Goal: Navigation & Orientation: Find specific page/section

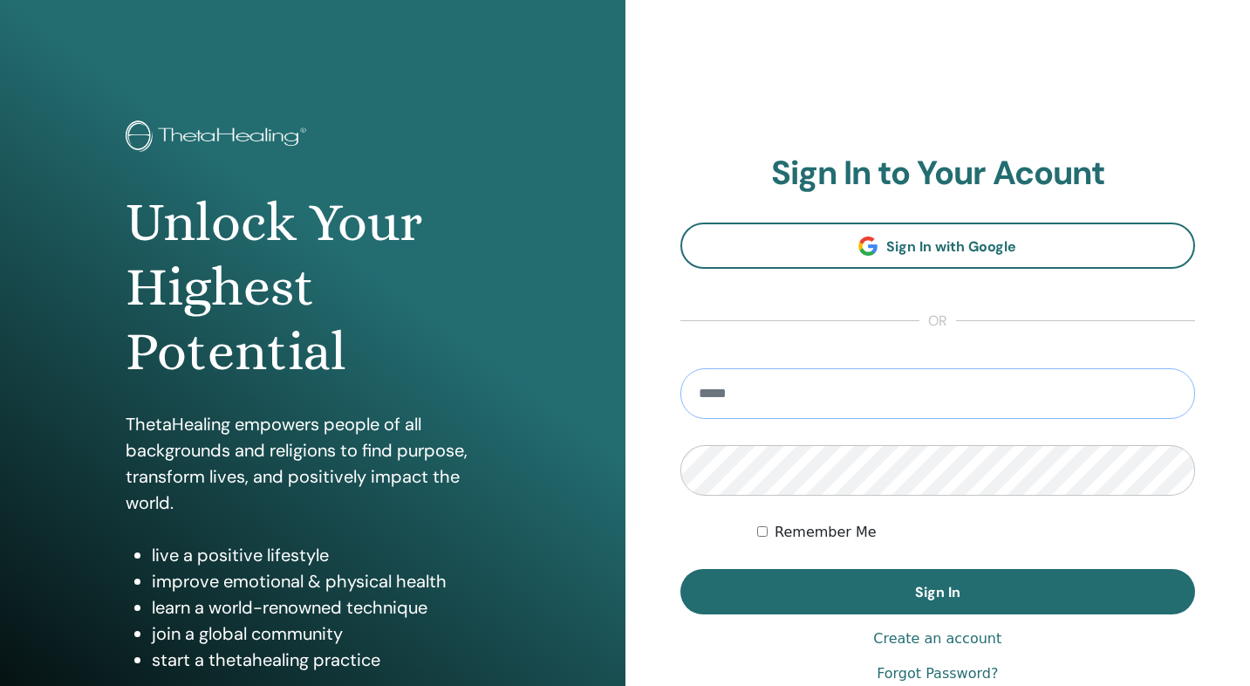
type input "**********"
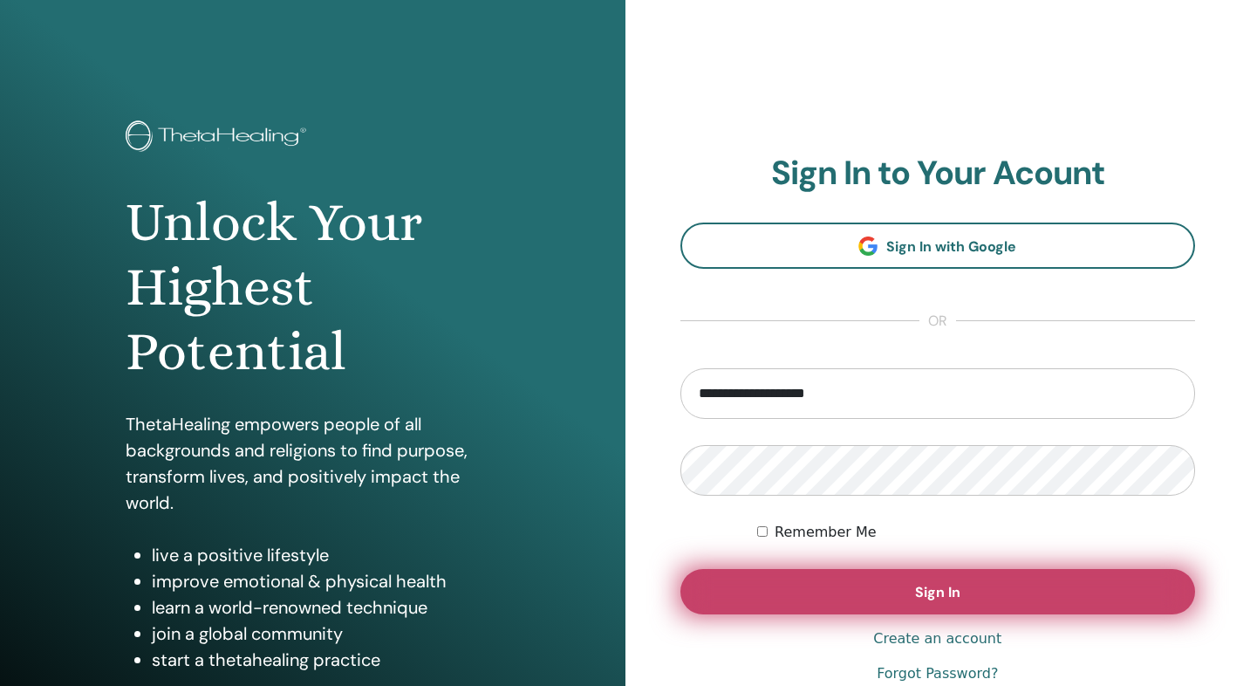
click at [780, 612] on button "Sign In" at bounding box center [938, 591] width 516 height 45
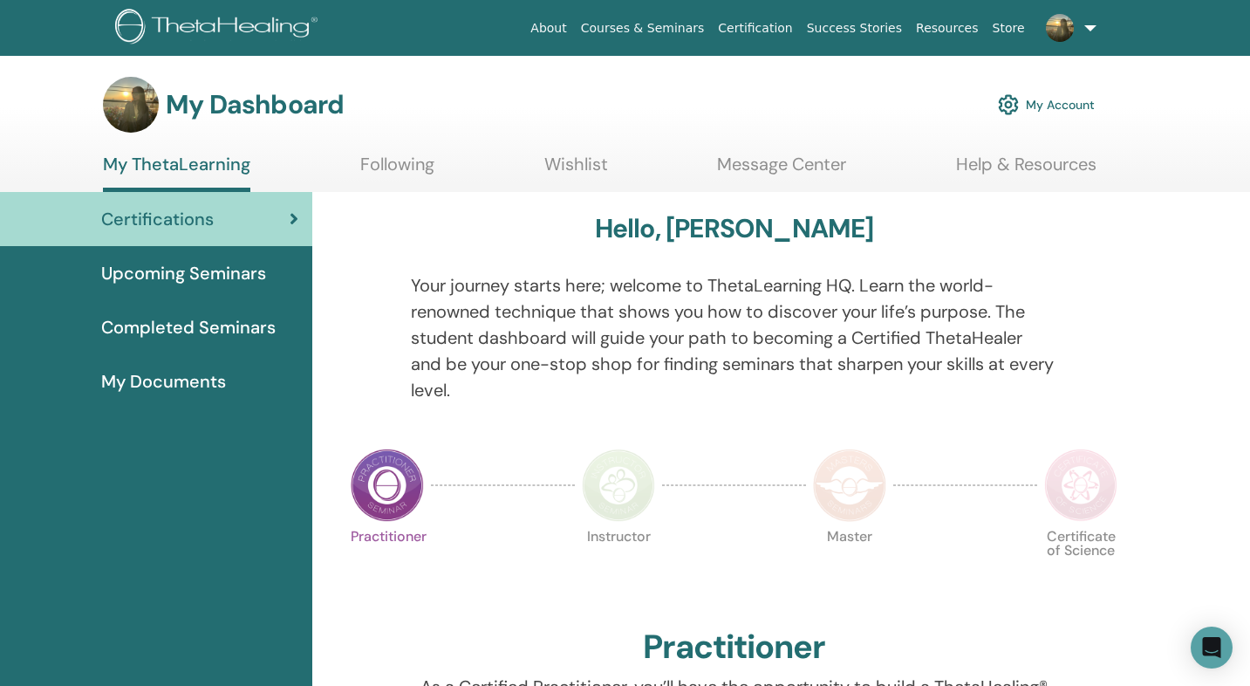
click at [769, 166] on link "Message Center" at bounding box center [781, 171] width 129 height 34
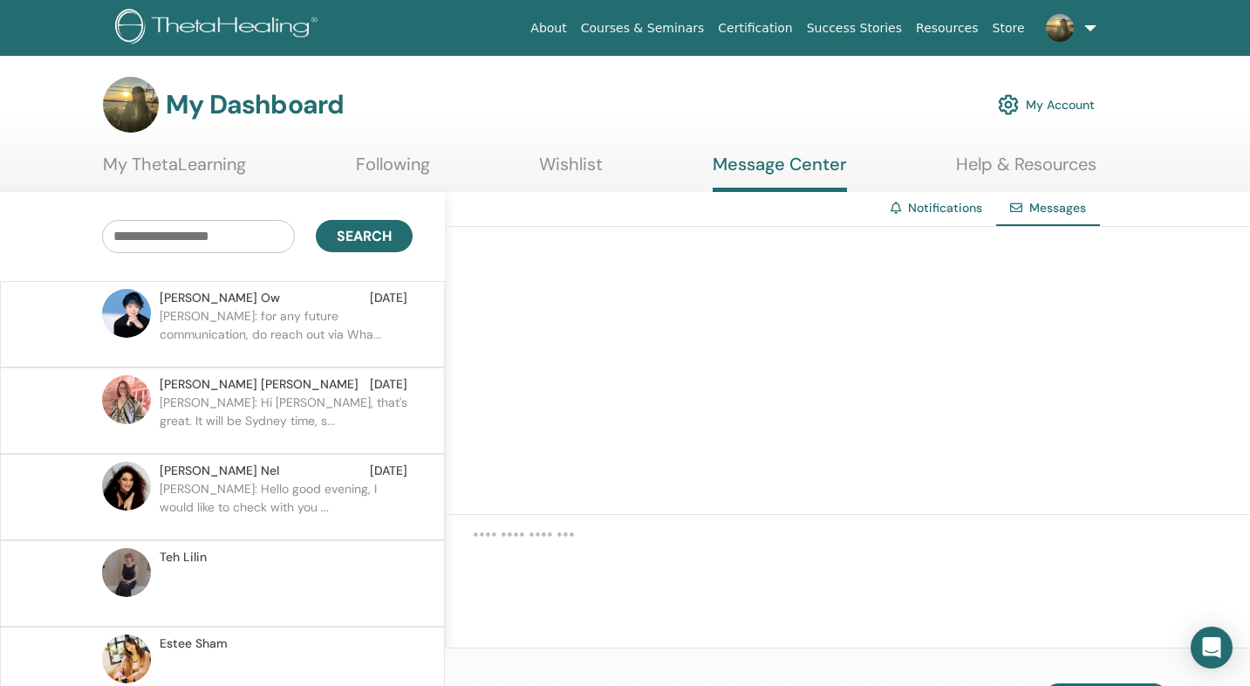
click at [412, 163] on link "Following" at bounding box center [393, 171] width 74 height 34
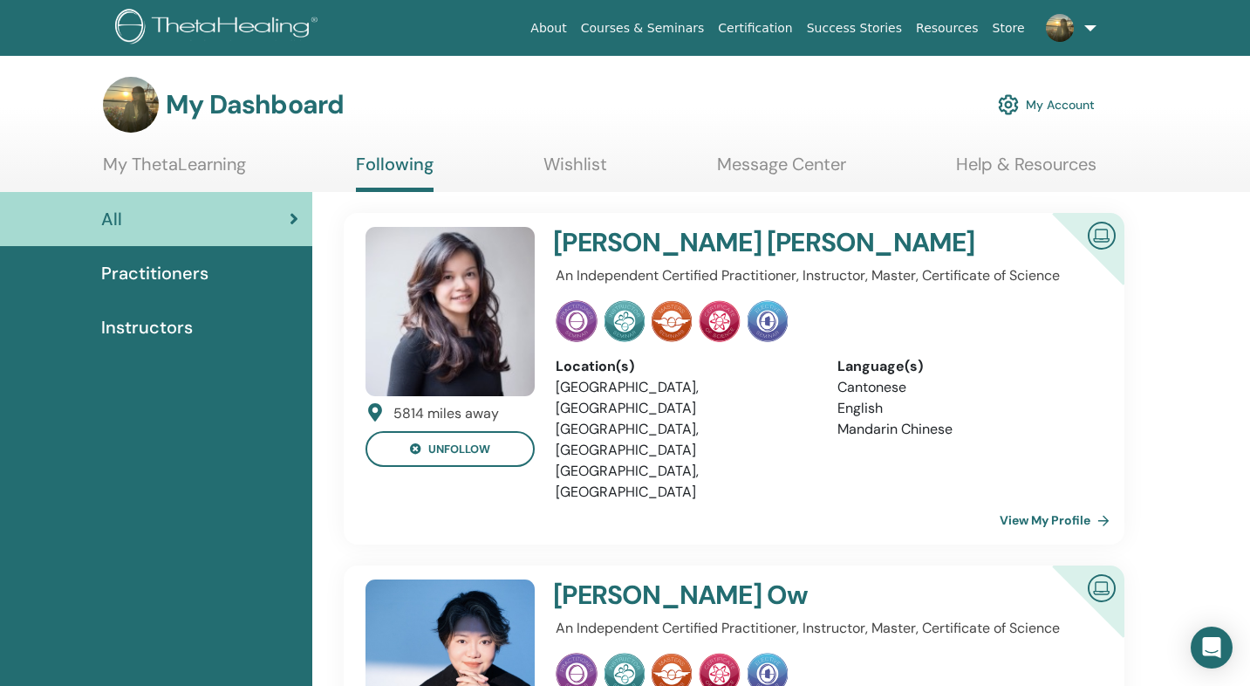
click at [562, 167] on link "Wishlist" at bounding box center [575, 171] width 64 height 34
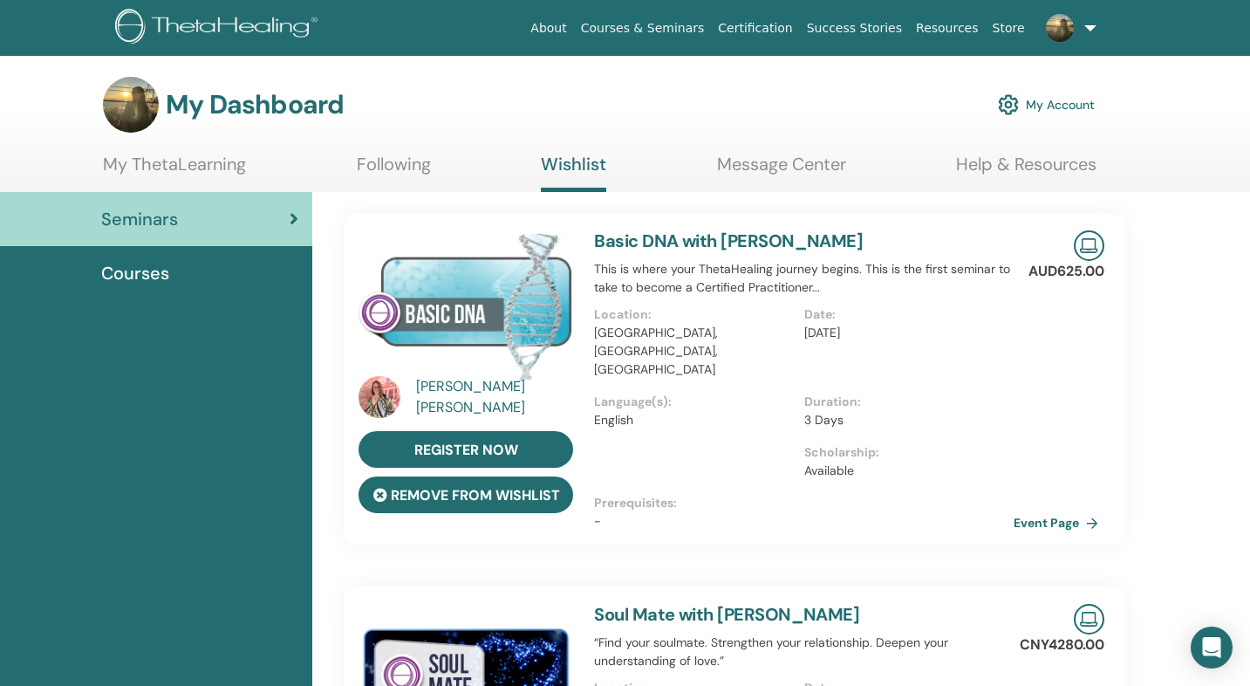
click at [536, 497] on button "remove from wishlist" at bounding box center [466, 494] width 215 height 37
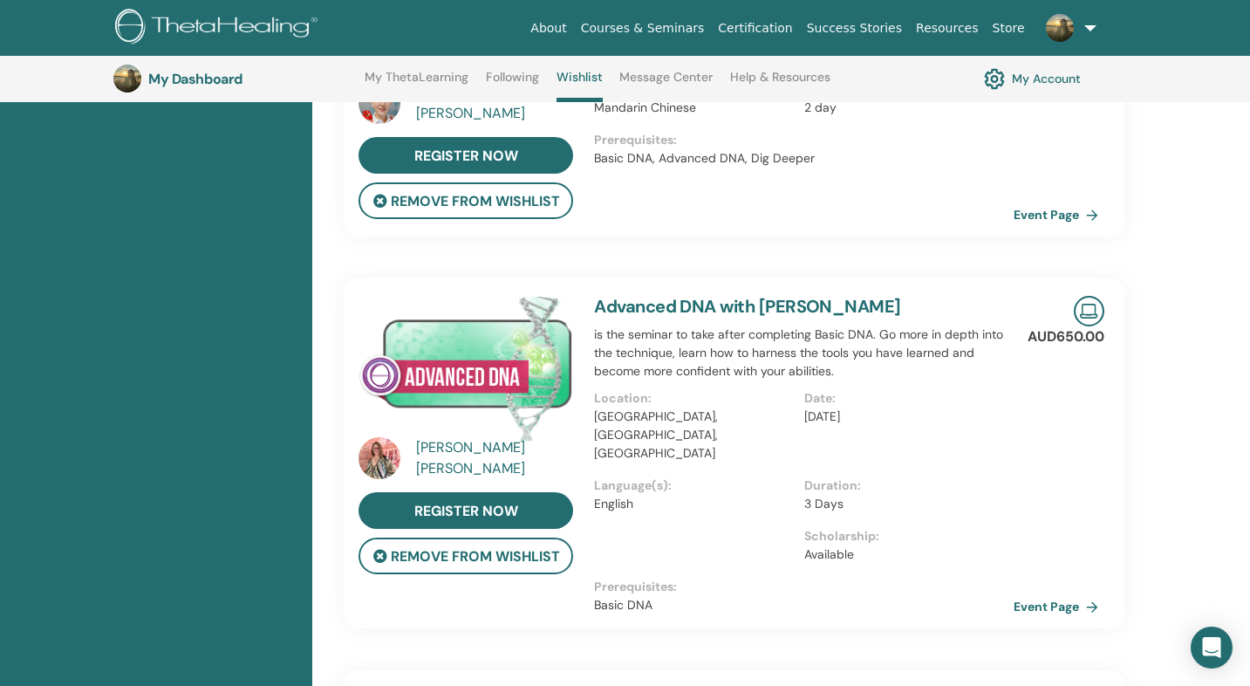
scroll to position [376, 0]
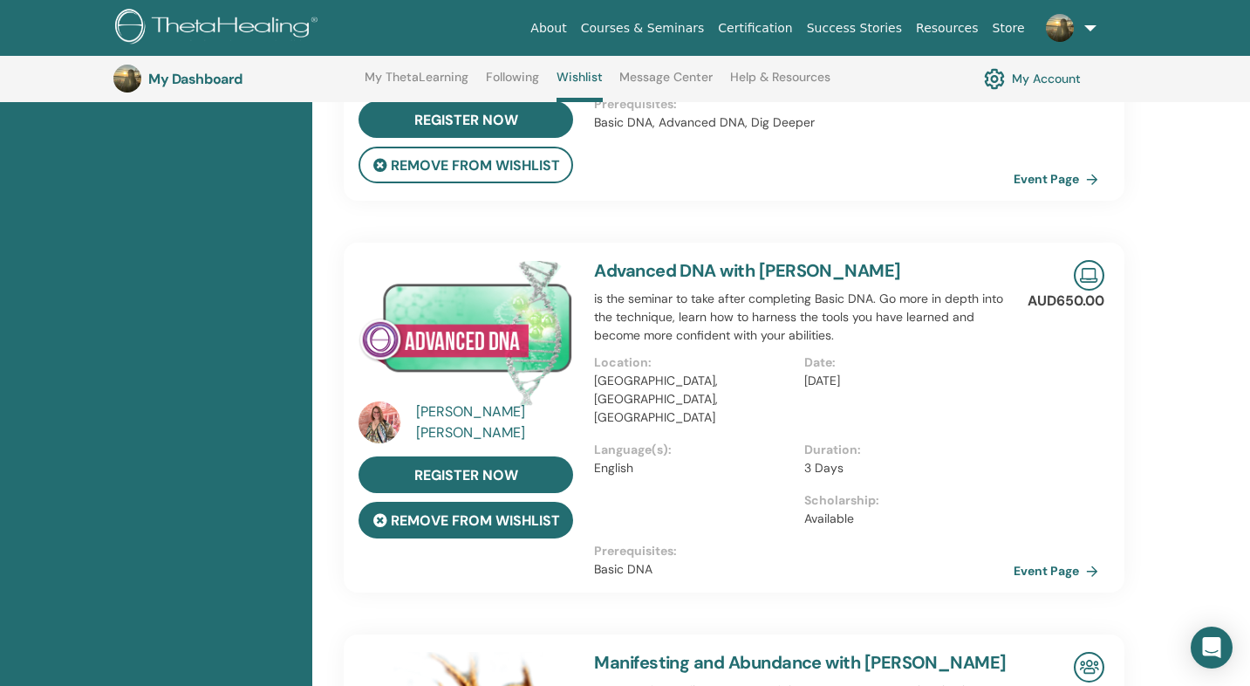
click at [545, 530] on button "remove from wishlist" at bounding box center [466, 520] width 215 height 37
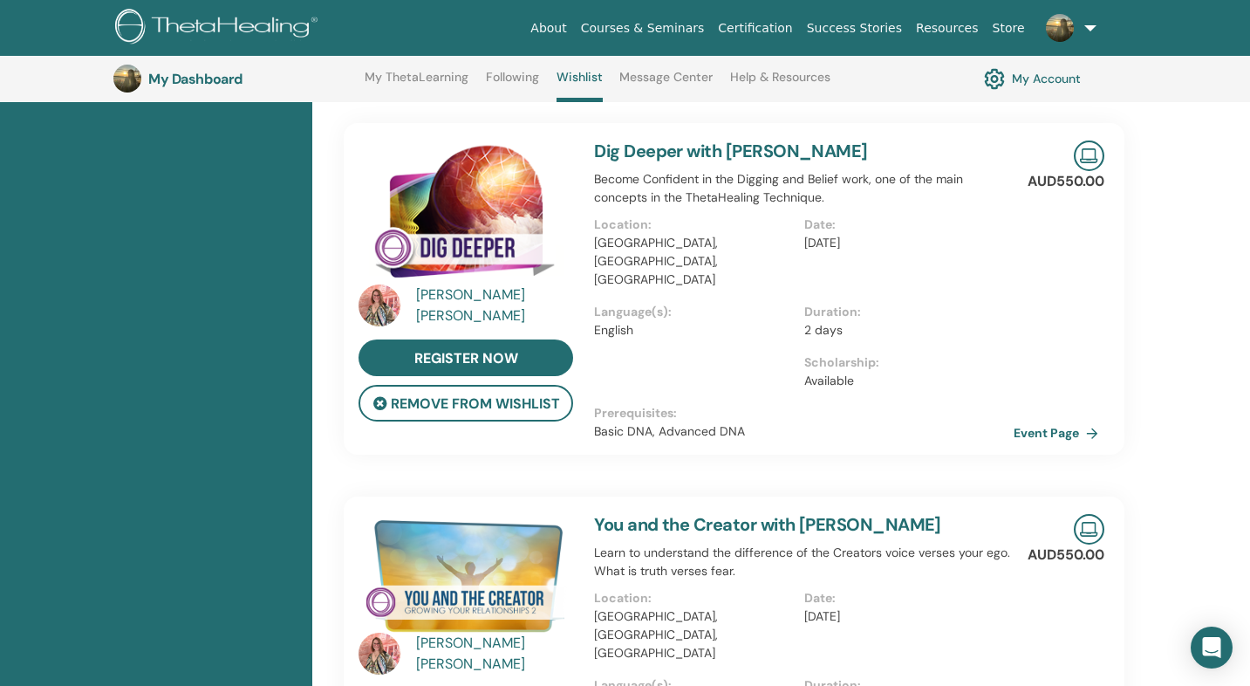
scroll to position [857, 0]
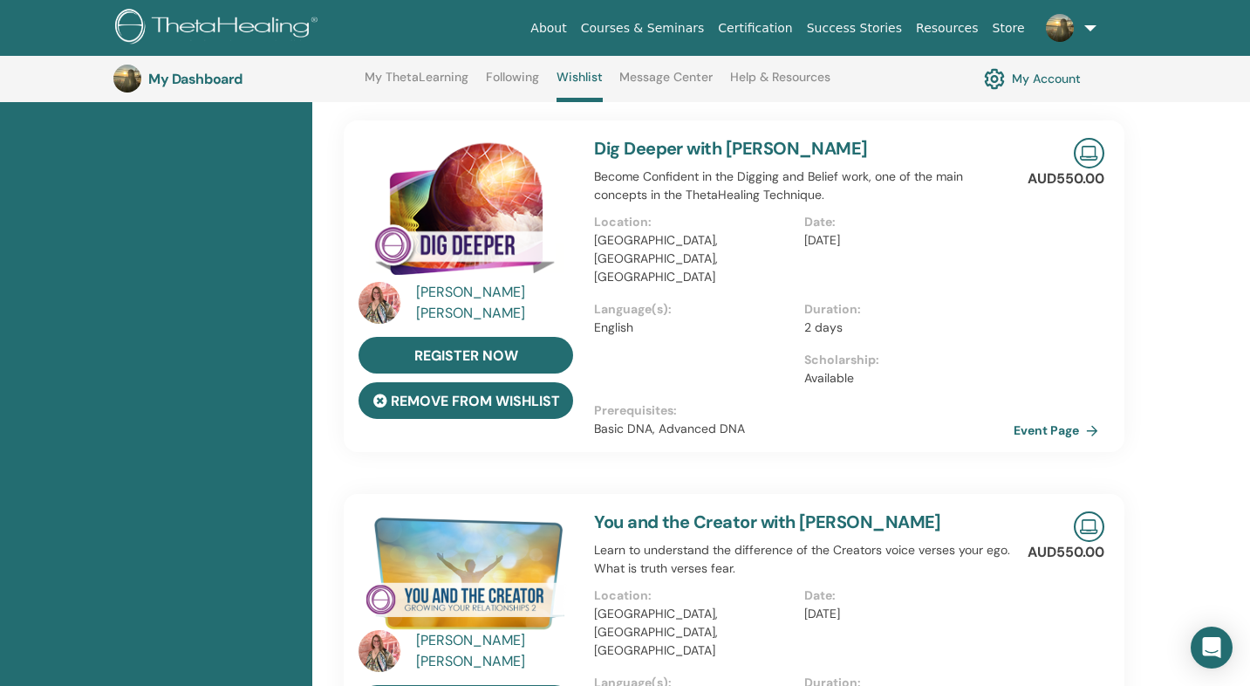
click at [510, 395] on button "remove from wishlist" at bounding box center [466, 400] width 215 height 37
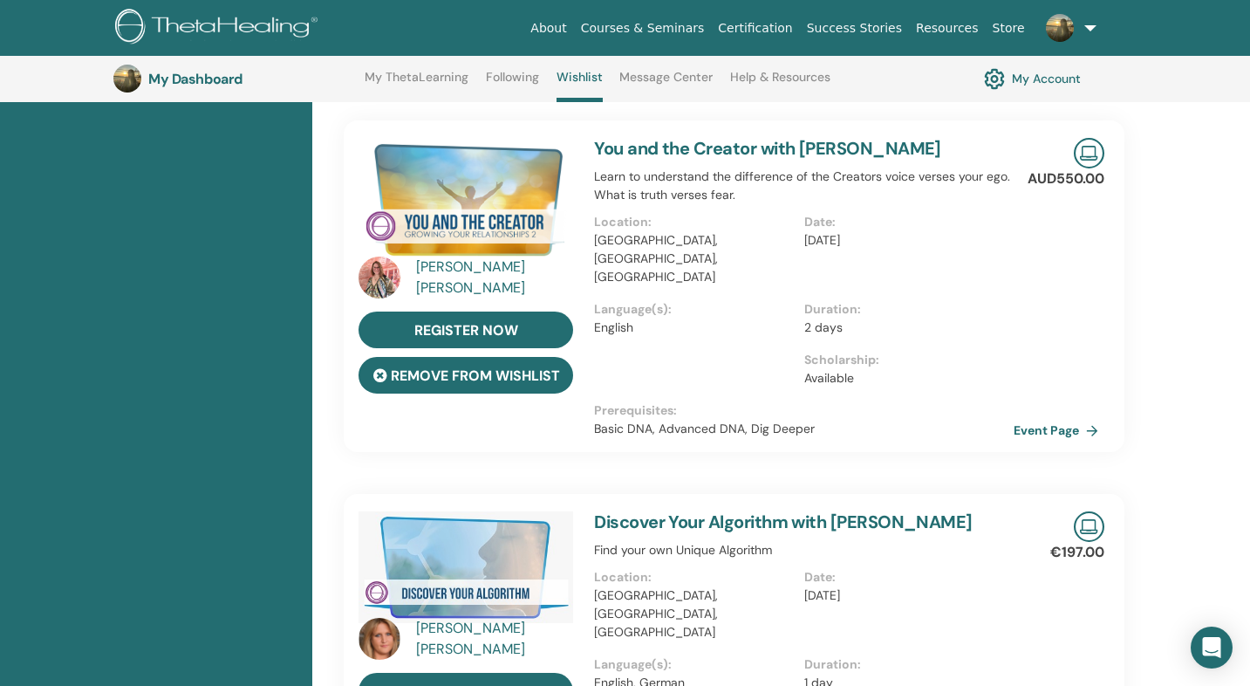
click at [493, 385] on button "remove from wishlist" at bounding box center [466, 375] width 215 height 37
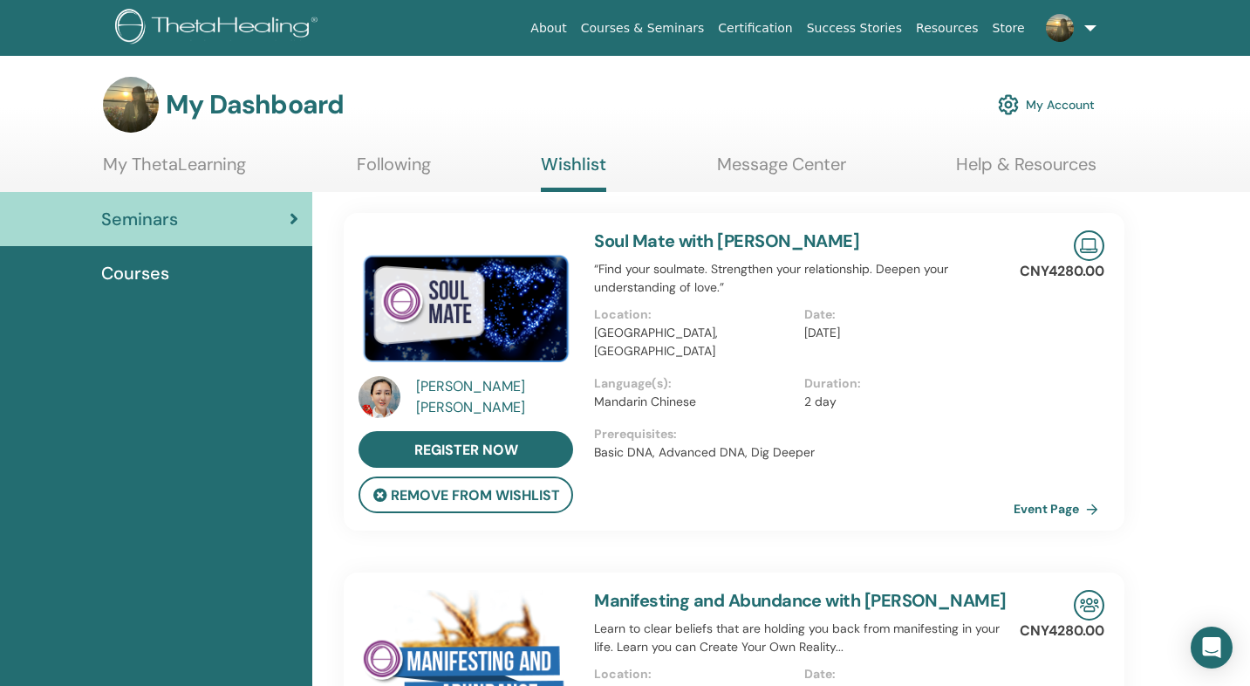
scroll to position [0, 0]
click at [248, 265] on div "Courses" at bounding box center [156, 273] width 284 height 26
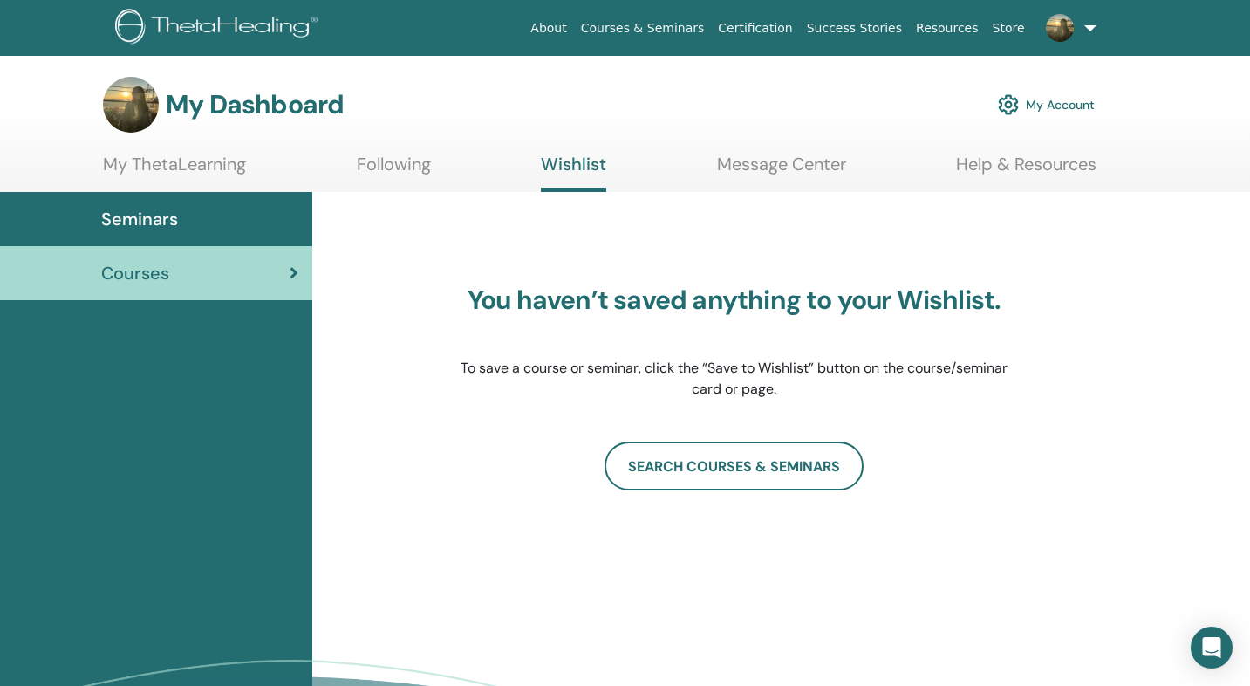
click at [229, 168] on link "My ThetaLearning" at bounding box center [174, 171] width 143 height 34
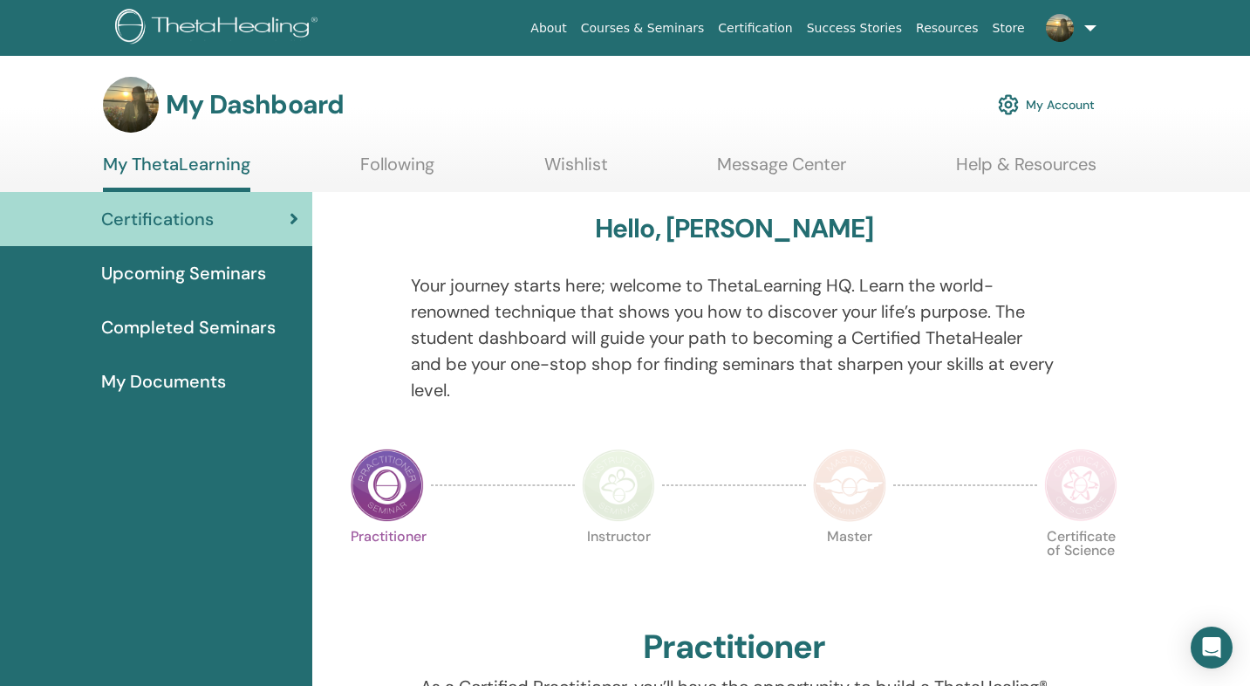
click at [237, 268] on span "Upcoming Seminars" at bounding box center [183, 273] width 165 height 26
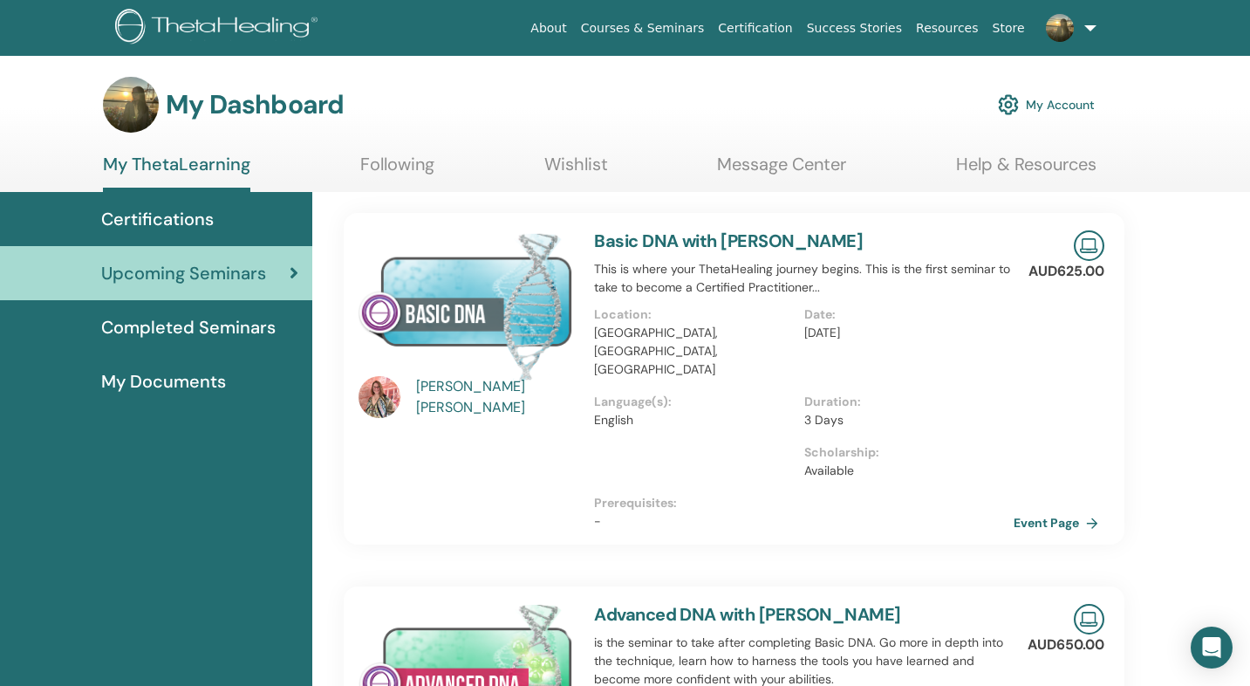
click at [198, 326] on span "Completed Seminars" at bounding box center [188, 327] width 174 height 26
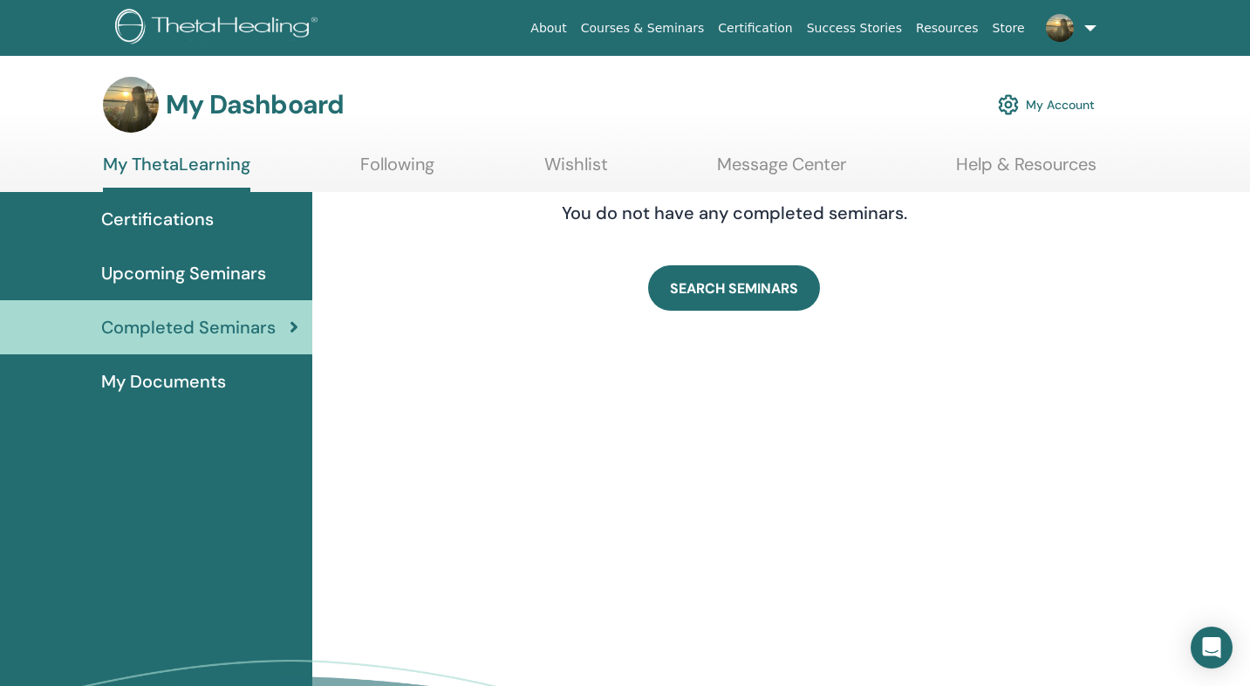
click at [783, 28] on link "Certification" at bounding box center [755, 28] width 88 height 32
